Goal: Find specific page/section: Find specific page/section

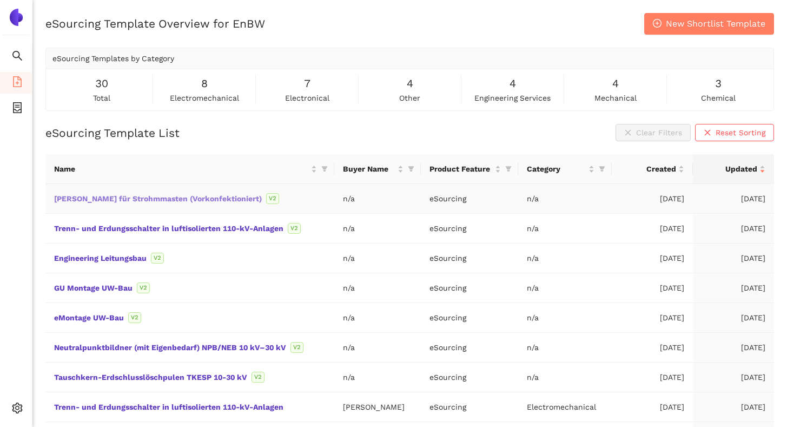
click at [0, 0] on link "[PERSON_NAME] für Strohmmasten (Vorkonfektioniert)" at bounding box center [0, 0] width 0 height 0
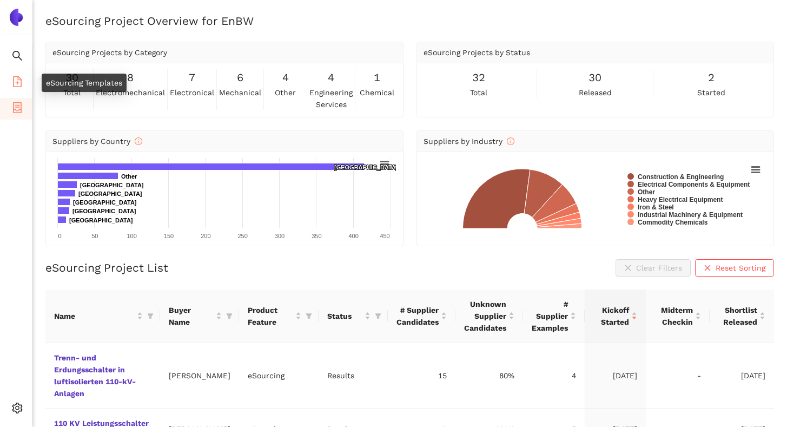
click at [15, 79] on icon "file-add" at bounding box center [17, 81] width 11 height 11
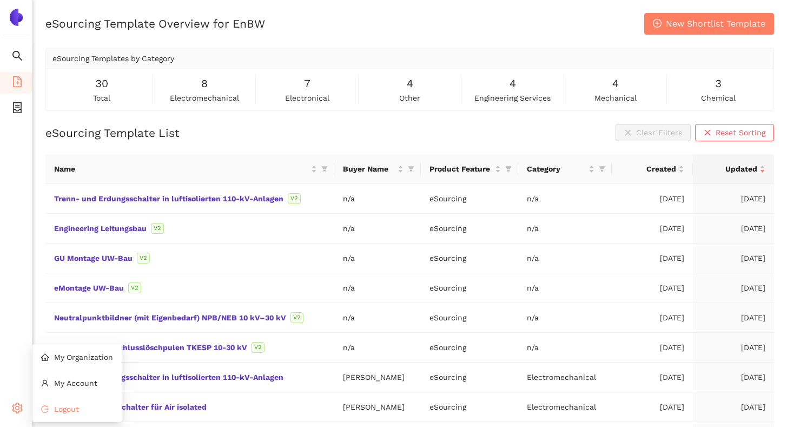
click at [47, 410] on icon "logout" at bounding box center [45, 409] width 8 height 8
